Goal: Task Accomplishment & Management: Manage account settings

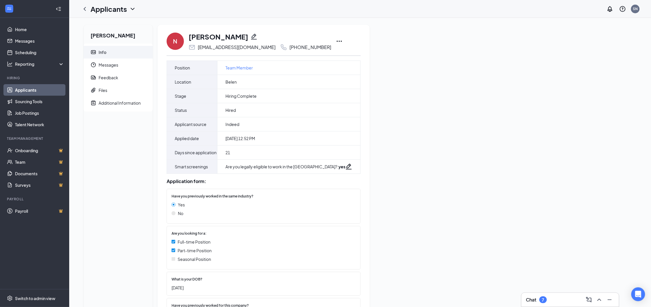
click at [342, 39] on icon "Ellipses" at bounding box center [339, 41] width 7 height 7
click at [372, 153] on p "Print applicant" at bounding box center [371, 156] width 50 height 6
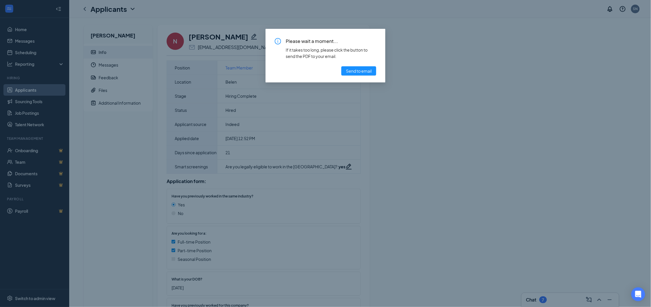
drag, startPoint x: 359, startPoint y: 72, endPoint x: 367, endPoint y: 119, distance: 48.6
click at [365, 118] on div "Please wait a moment... If it takes too long, please click the button to send t…" at bounding box center [325, 153] width 651 height 307
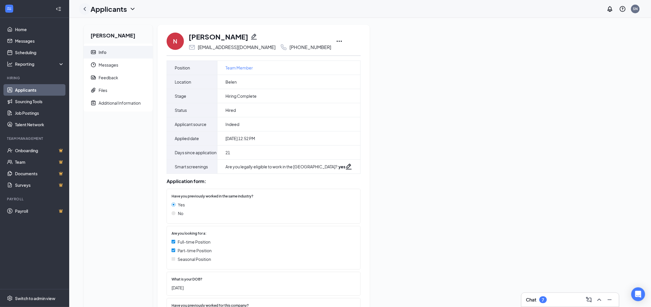
click at [85, 9] on icon "ChevronLeft" at bounding box center [84, 8] width 7 height 7
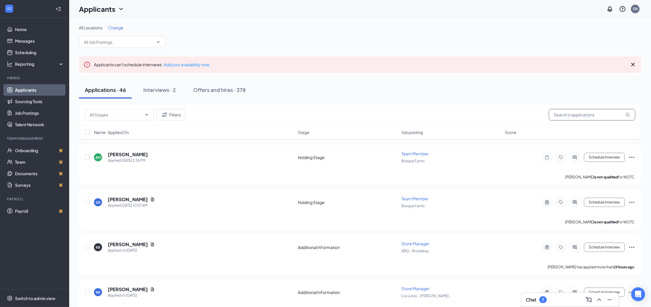
click at [572, 117] on input "text" at bounding box center [592, 115] width 87 height 12
type input "[PERSON_NAME]"
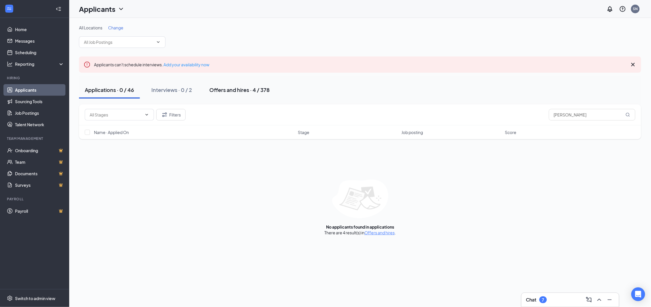
click at [240, 89] on div "Offers and hires · 4 / 378" at bounding box center [239, 89] width 60 height 7
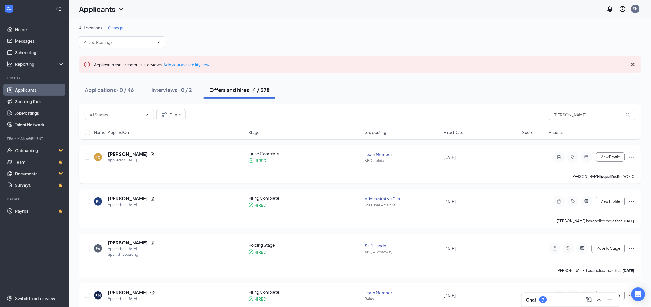
click at [633, 154] on icon "Ellipses" at bounding box center [632, 157] width 7 height 7
click at [610, 269] on li "Print applicant" at bounding box center [606, 271] width 59 height 13
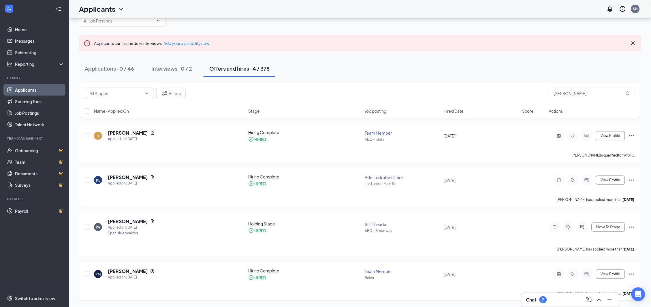
scroll to position [21, 0]
drag, startPoint x: 572, startPoint y: 95, endPoint x: 544, endPoint y: 94, distance: 28.6
click at [544, 94] on div "Filters [PERSON_NAME]" at bounding box center [360, 94] width 551 height 12
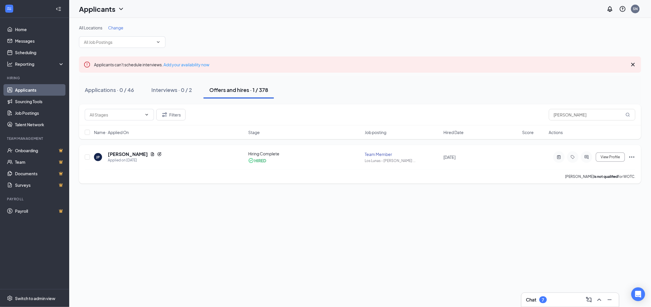
drag, startPoint x: 544, startPoint y: 94, endPoint x: 635, endPoint y: 157, distance: 111.2
click at [635, 157] on icon "Ellipses" at bounding box center [632, 157] width 5 height 1
click at [631, 157] on icon "Ellipses" at bounding box center [632, 157] width 5 height 1
click at [606, 269] on p "Print applicant" at bounding box center [607, 272] width 50 height 6
click at [575, 116] on input "[PERSON_NAME]" at bounding box center [592, 115] width 87 height 12
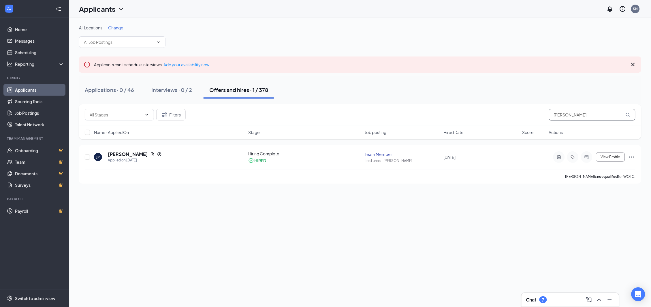
drag, startPoint x: 574, startPoint y: 116, endPoint x: 546, endPoint y: 118, distance: 28.1
click at [546, 118] on div "Filters [PERSON_NAME]" at bounding box center [360, 115] width 551 height 12
click at [631, 159] on icon "Ellipses" at bounding box center [632, 157] width 7 height 7
click at [601, 269] on p "Print applicant" at bounding box center [607, 272] width 50 height 6
click at [573, 114] on input "[PERSON_NAME]" at bounding box center [592, 115] width 87 height 12
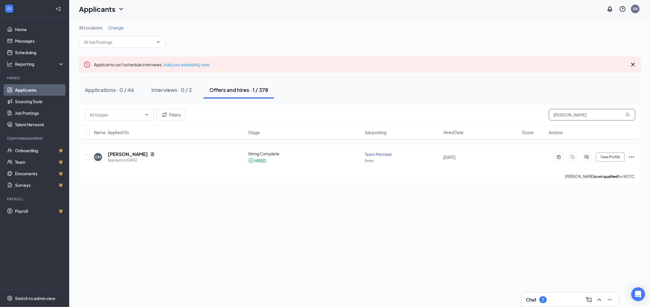
drag, startPoint x: 574, startPoint y: 114, endPoint x: 546, endPoint y: 114, distance: 28.6
click at [546, 114] on div "Filters cassius" at bounding box center [360, 115] width 551 height 12
type input "Jayden"
click at [632, 158] on icon "Ellipses" at bounding box center [632, 157] width 7 height 7
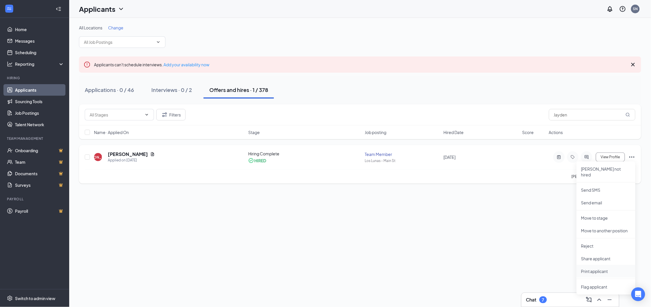
click at [613, 269] on p "Print applicant" at bounding box center [607, 272] width 50 height 6
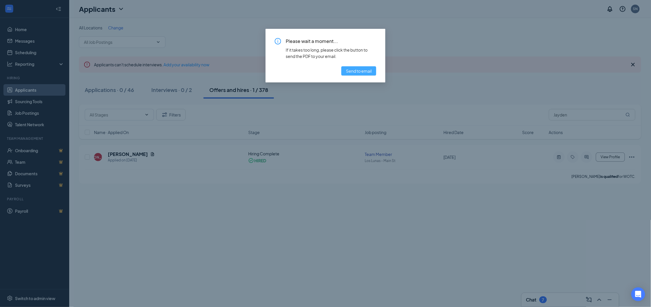
scroll to position [0, 0]
